Goal: Subscribe to service/newsletter

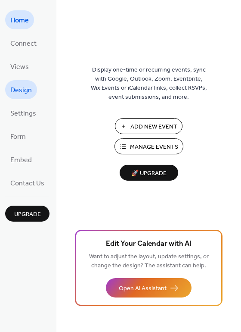
click at [22, 94] on span "Design" at bounding box center [21, 91] width 22 height 14
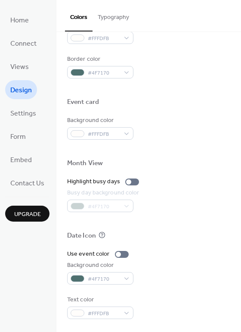
scroll to position [369, 0]
click at [17, 112] on span "Settings" at bounding box center [23, 114] width 26 height 14
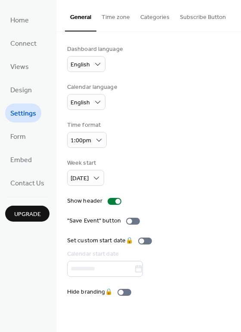
click at [185, 21] on button "Subscribe Button" at bounding box center [203, 15] width 56 height 31
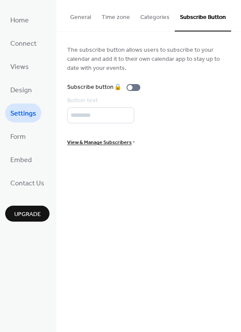
click at [96, 119] on div "Button text *********" at bounding box center [148, 109] width 163 height 27
click at [25, 26] on span "Home" at bounding box center [19, 21] width 19 height 14
